Goal: Task Accomplishment & Management: Manage account settings

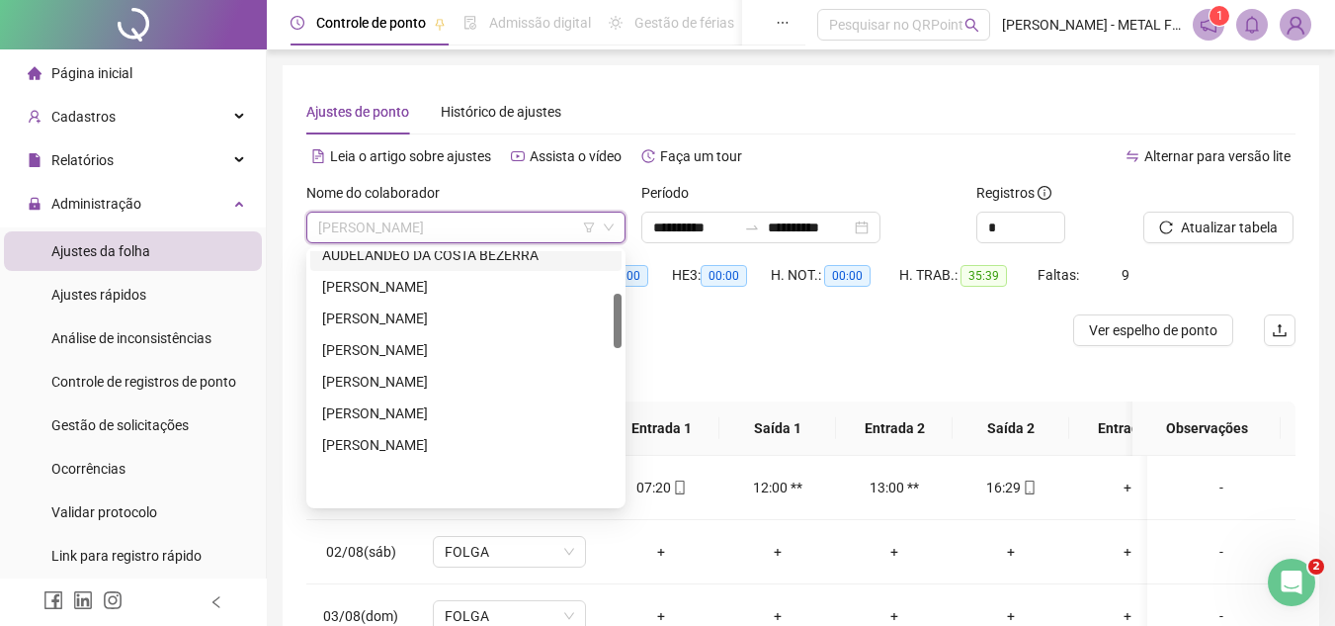
scroll to position [395, 0]
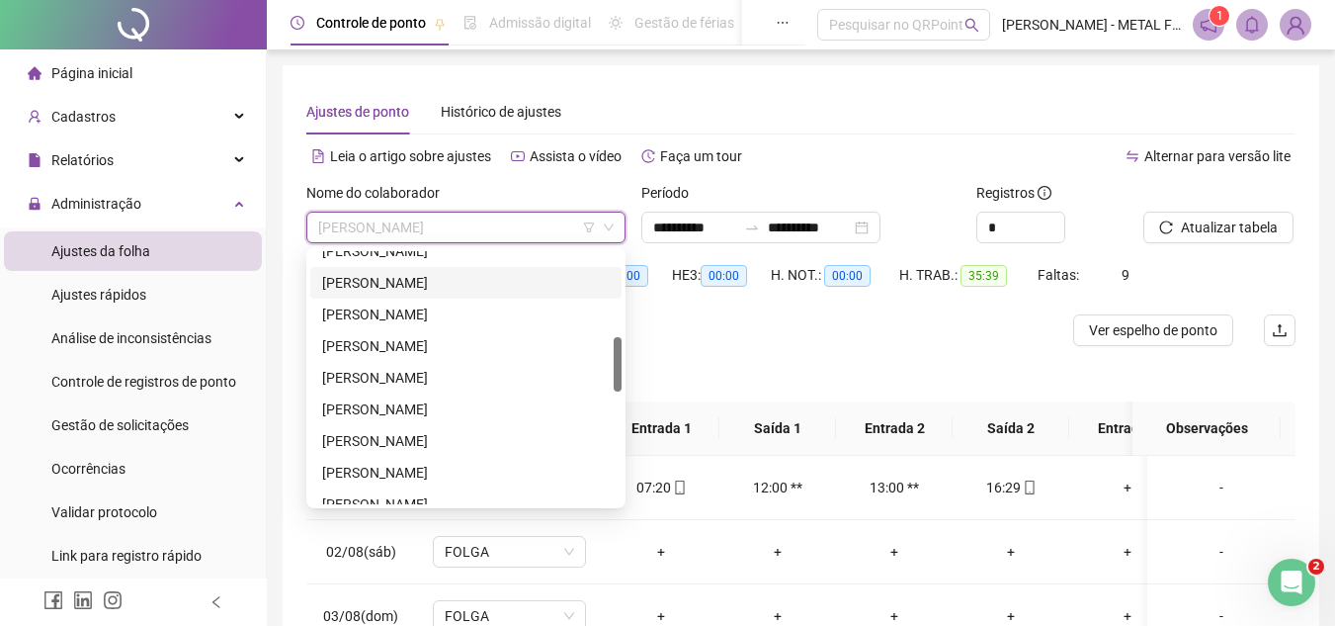
click at [422, 281] on div "[PERSON_NAME]" at bounding box center [466, 283] width 288 height 22
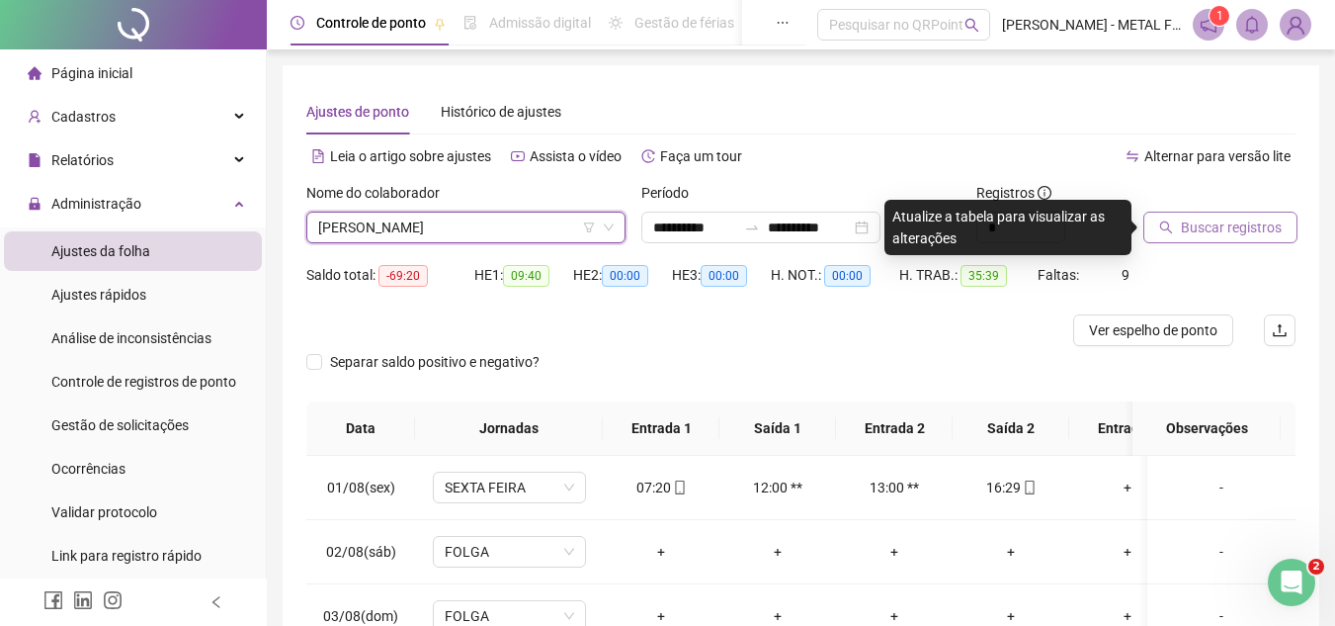
click at [1207, 222] on span "Buscar registros" at bounding box center [1231, 227] width 101 height 22
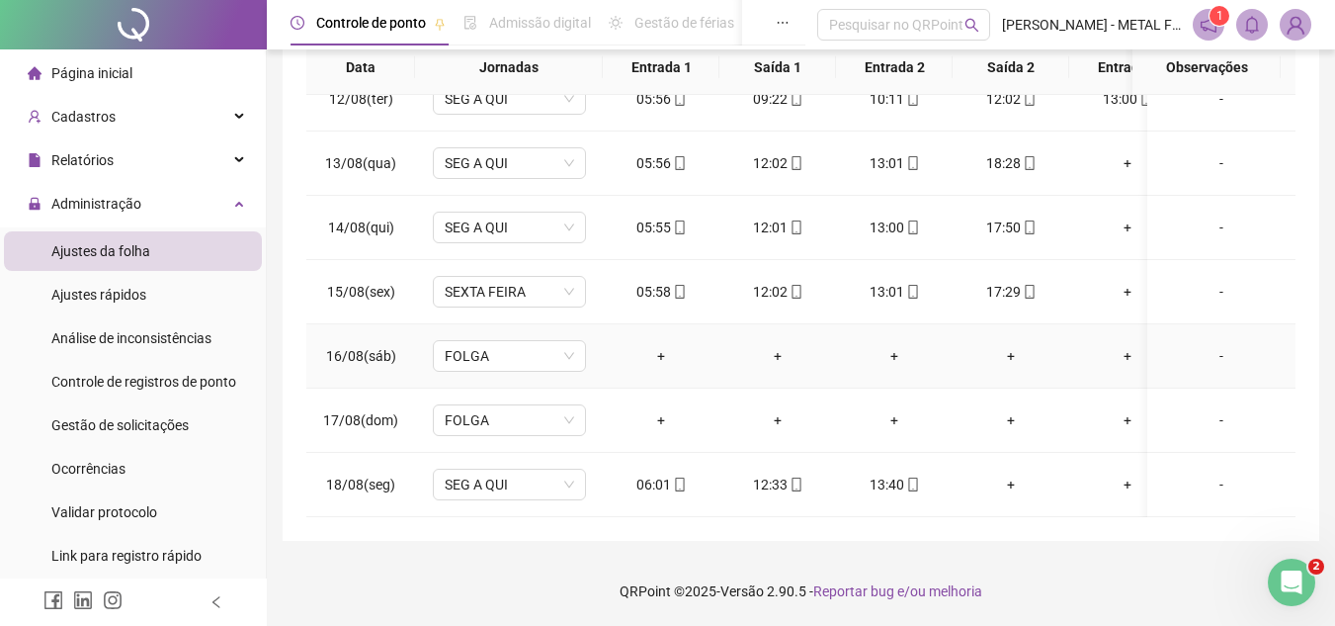
scroll to position [749, 0]
click at [898, 473] on div "13:40" at bounding box center [894, 484] width 85 height 22
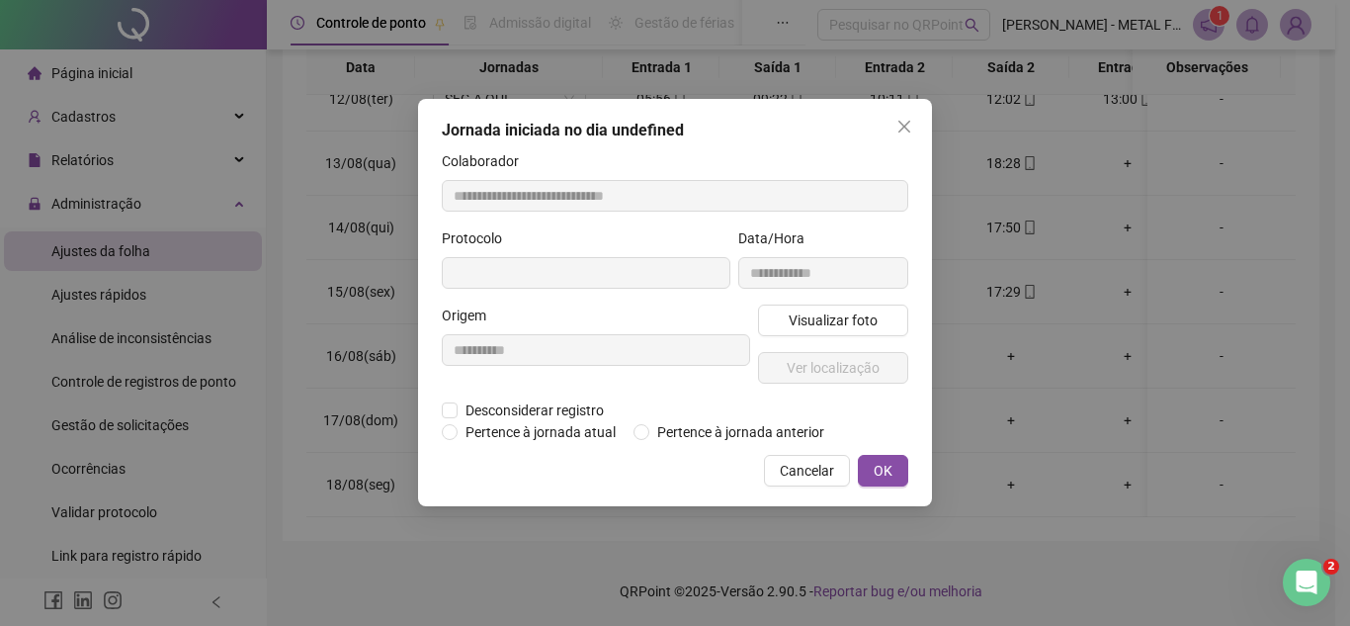
type input "**********"
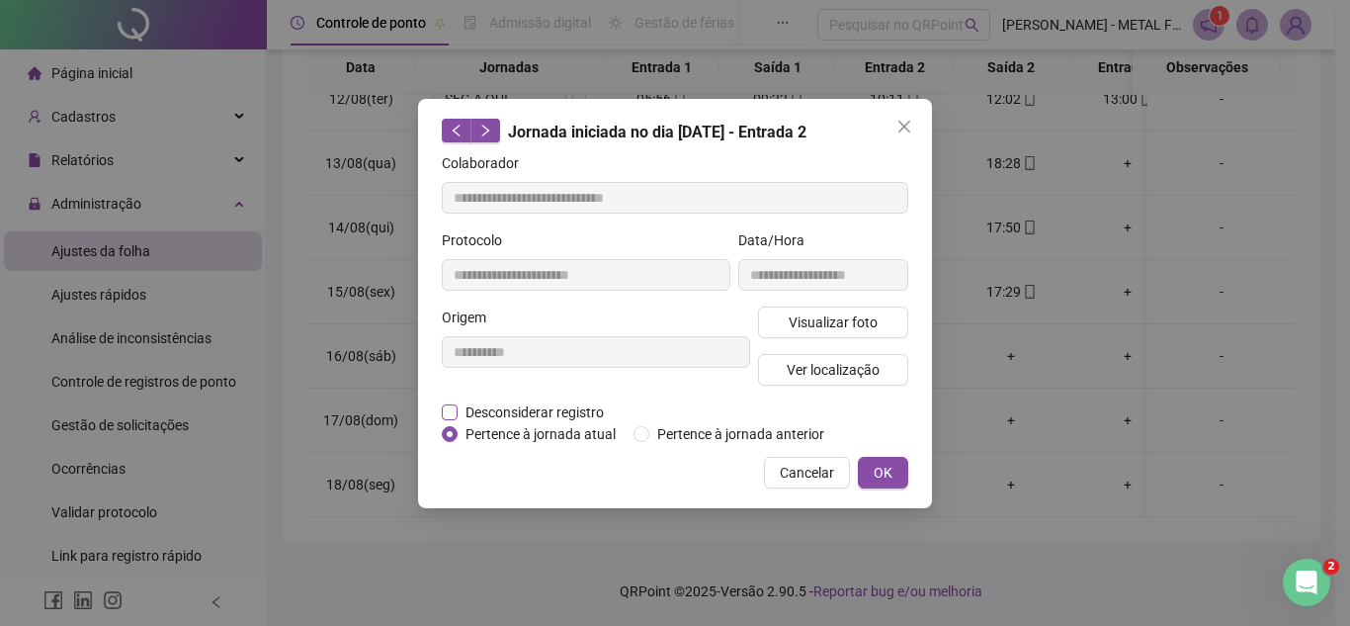
click at [544, 411] on span "Desconsiderar registro" at bounding box center [535, 412] width 154 height 22
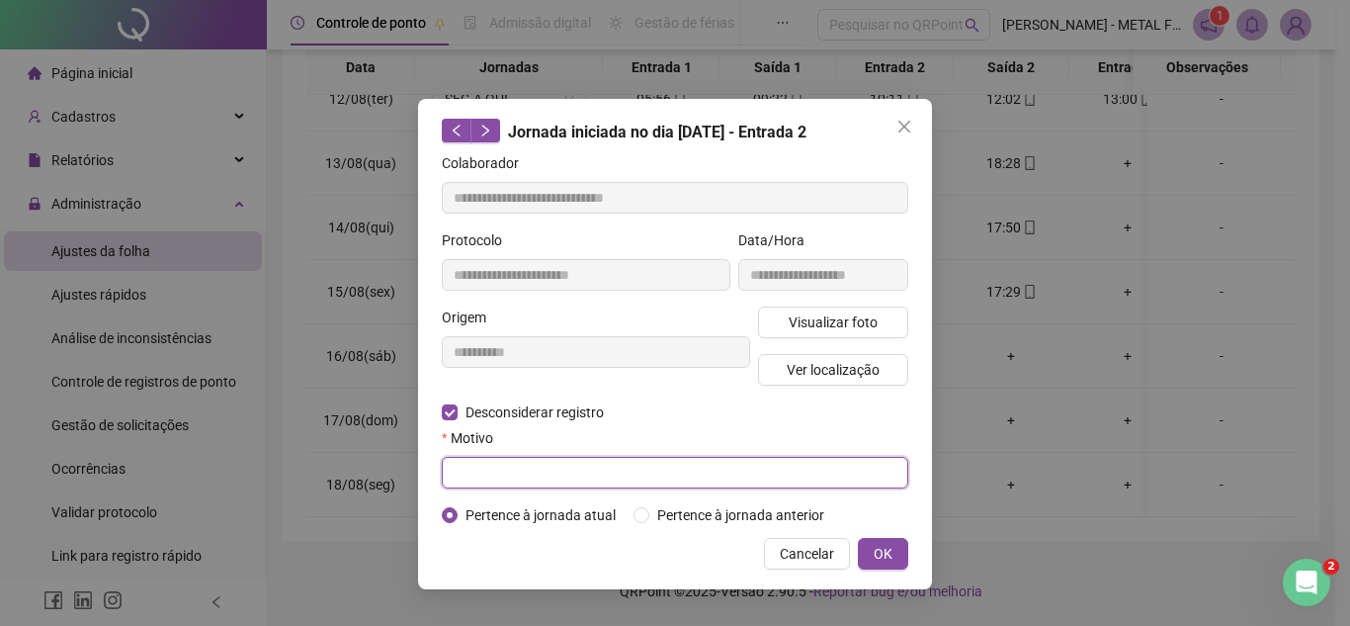
click at [540, 459] on input "text" at bounding box center [675, 473] width 467 height 32
type input "*"
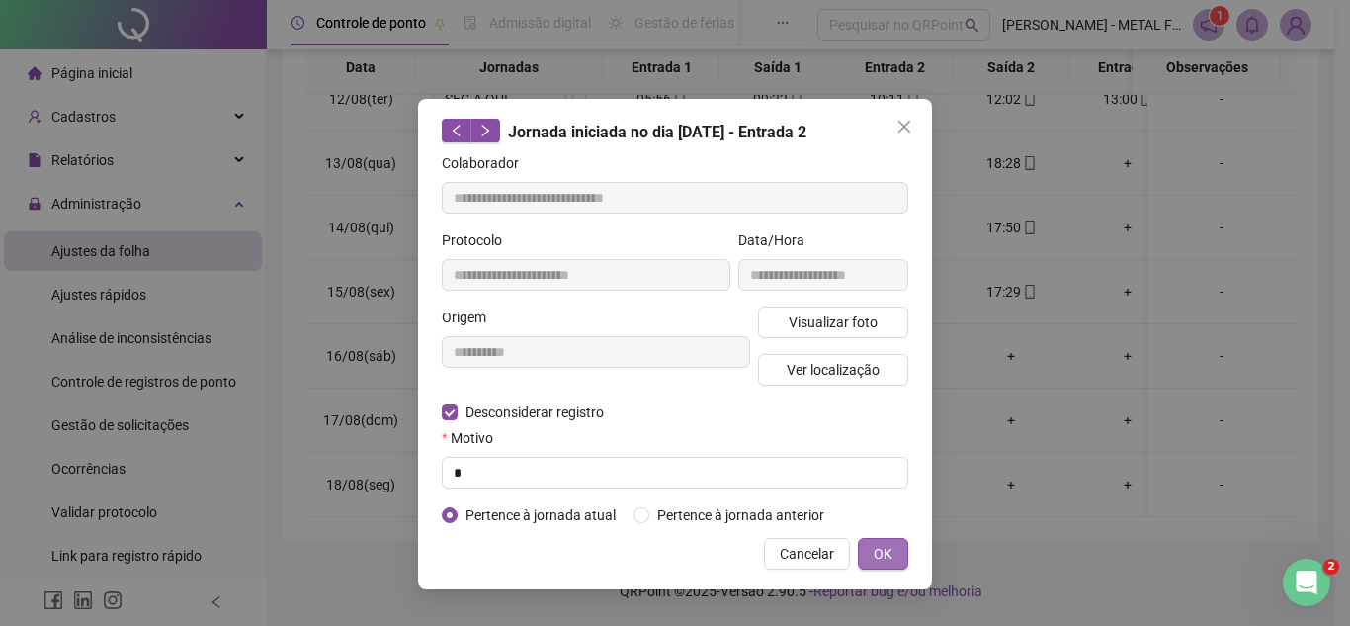
click at [891, 552] on button "OK" at bounding box center [883, 554] width 50 height 32
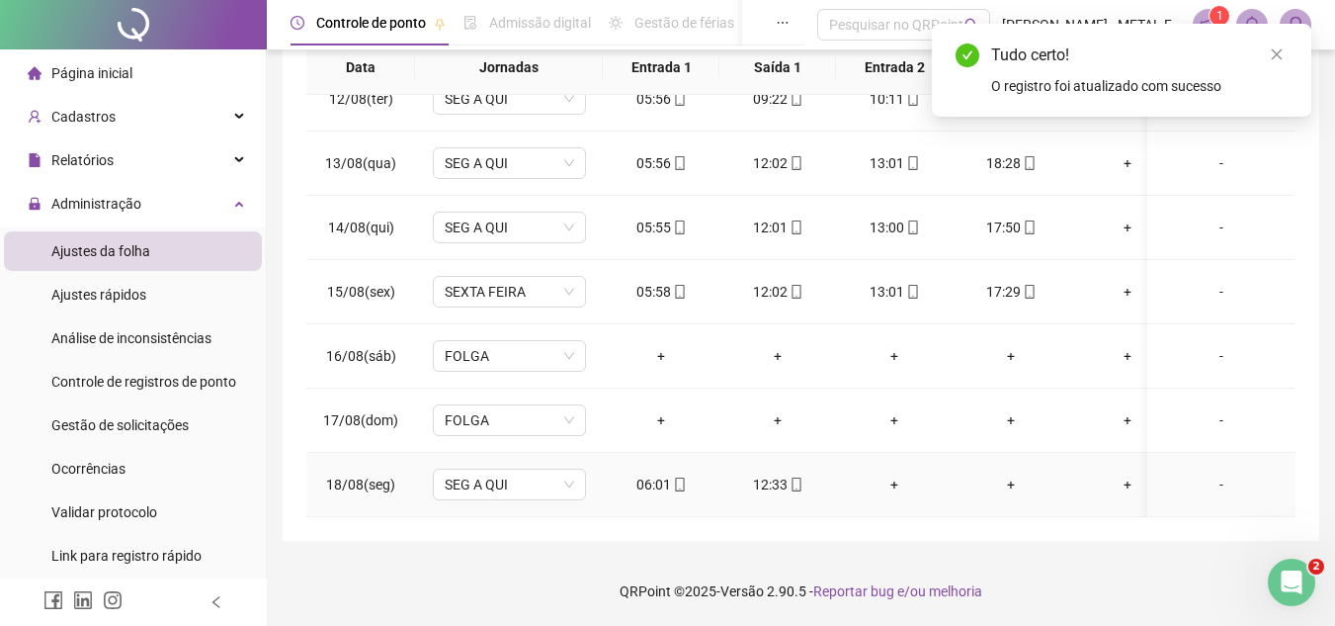
click at [989, 473] on div "+" at bounding box center [1011, 484] width 85 height 22
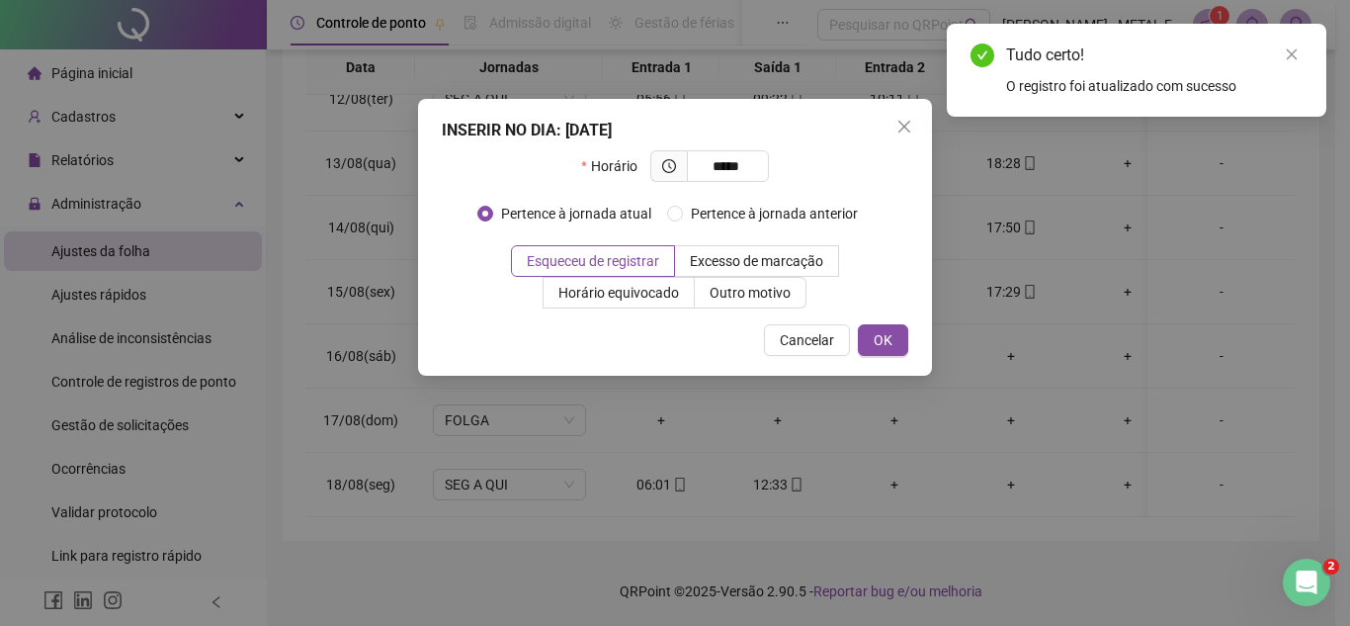
type input "*****"
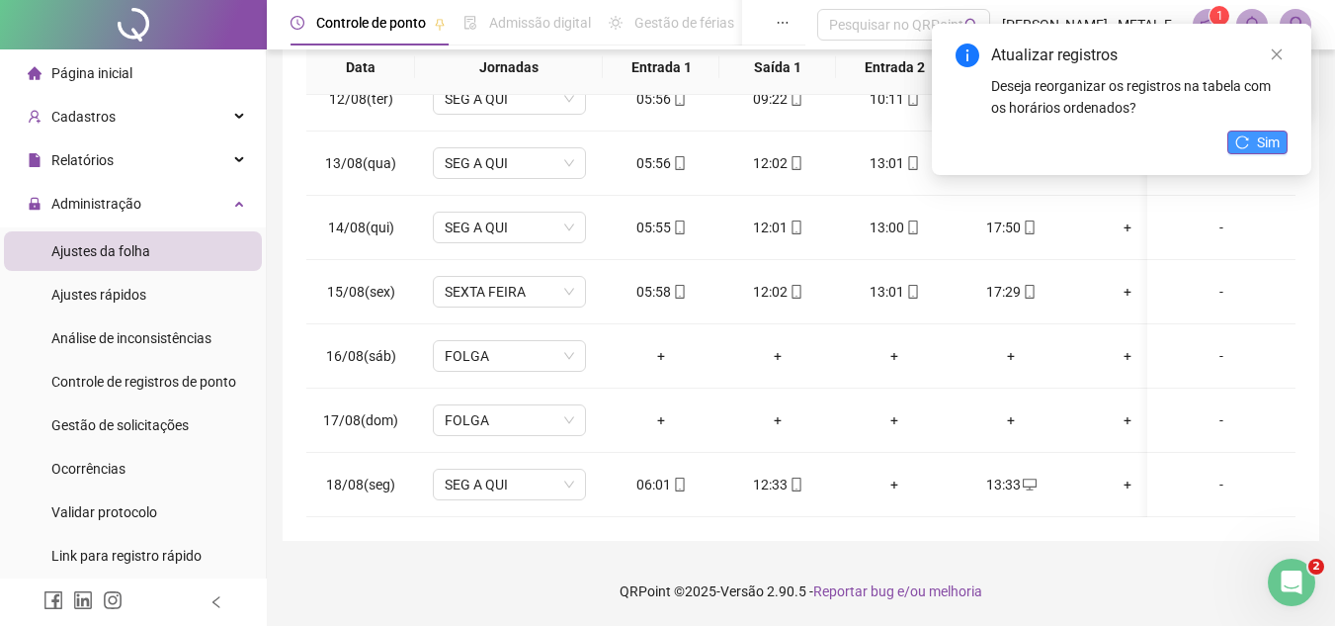
click at [1254, 150] on button "Sim" at bounding box center [1258, 142] width 60 height 24
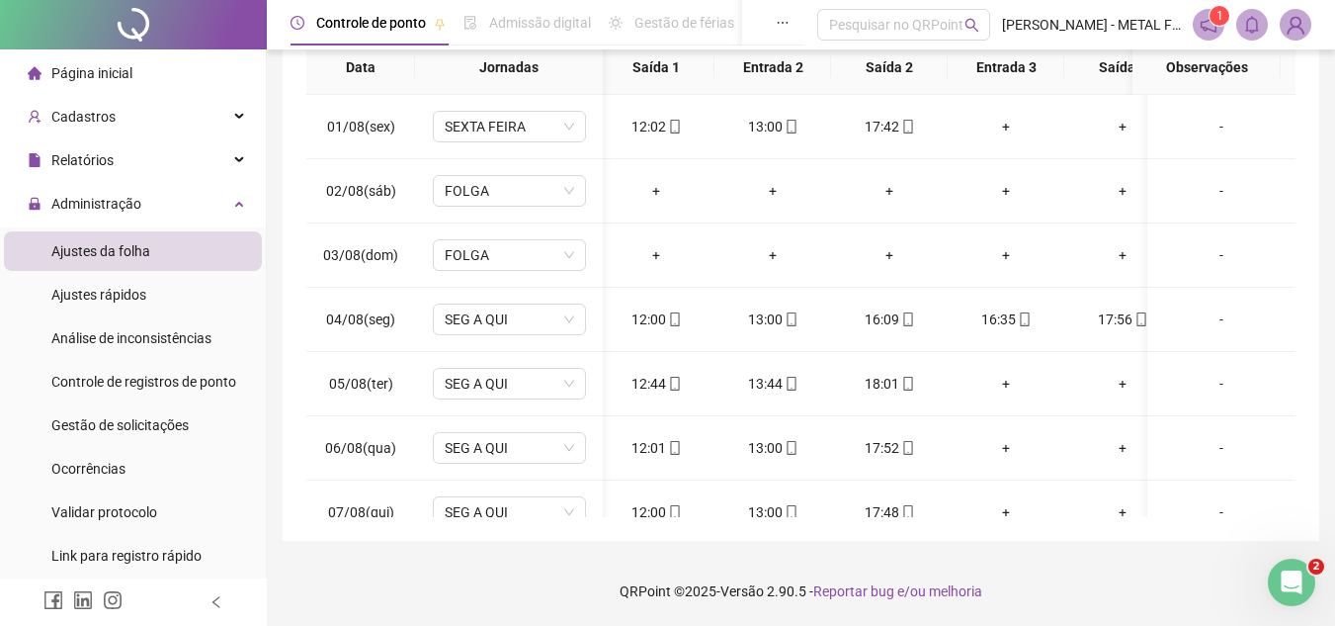
scroll to position [0, 0]
